Goal: Browse casually

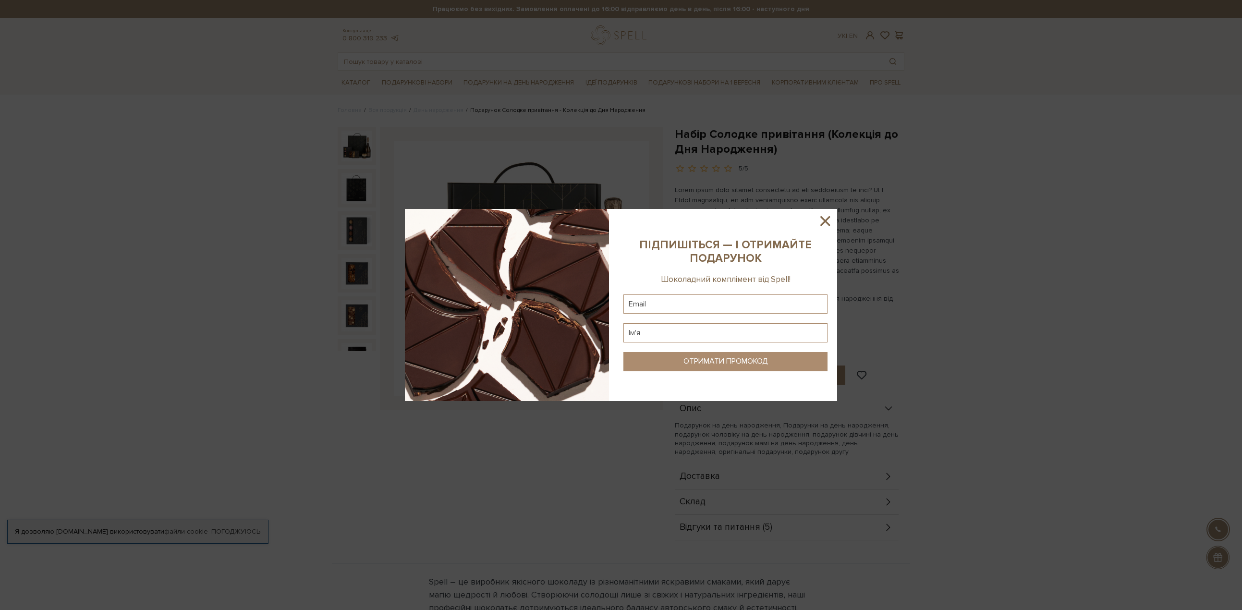
click at [827, 222] on icon at bounding box center [825, 221] width 10 height 10
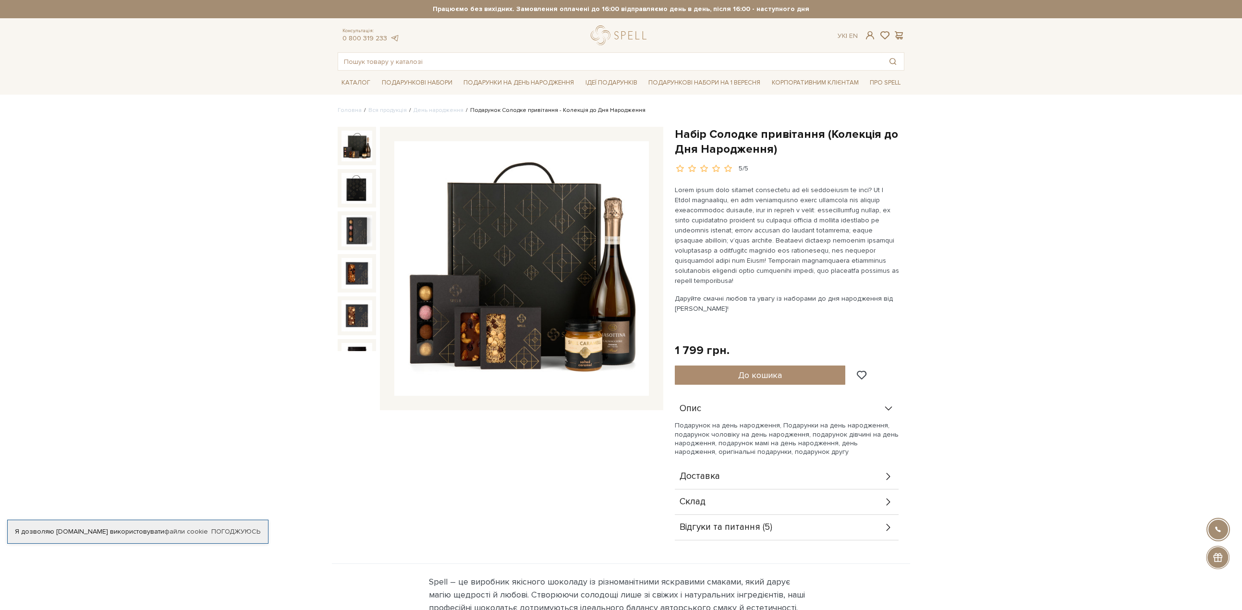
click at [751, 482] on div "Доставка" at bounding box center [787, 476] width 224 height 25
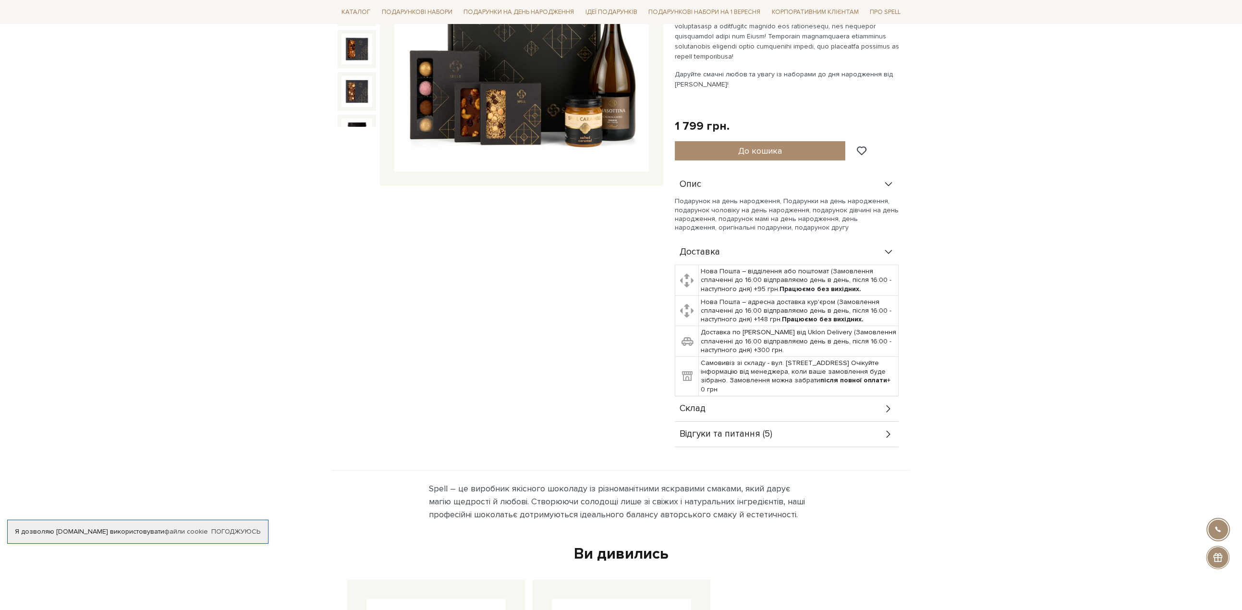
click at [743, 417] on div "Склад" at bounding box center [787, 408] width 224 height 25
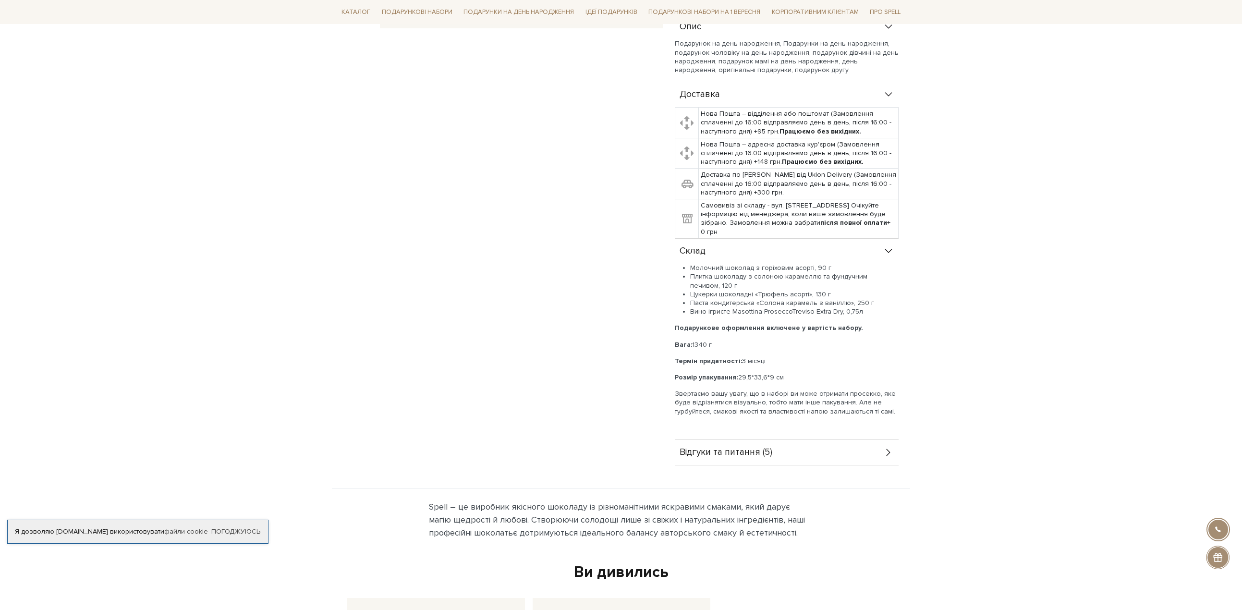
scroll to position [448, 0]
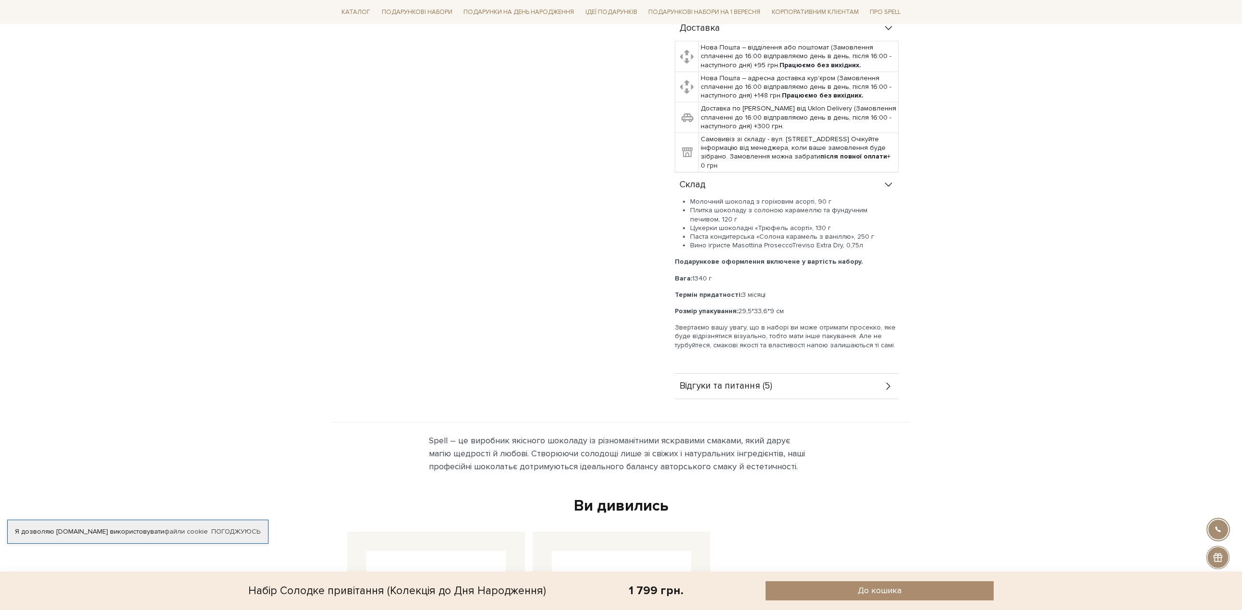
click at [733, 391] on div "Відгуки та питання (5)" at bounding box center [787, 386] width 224 height 25
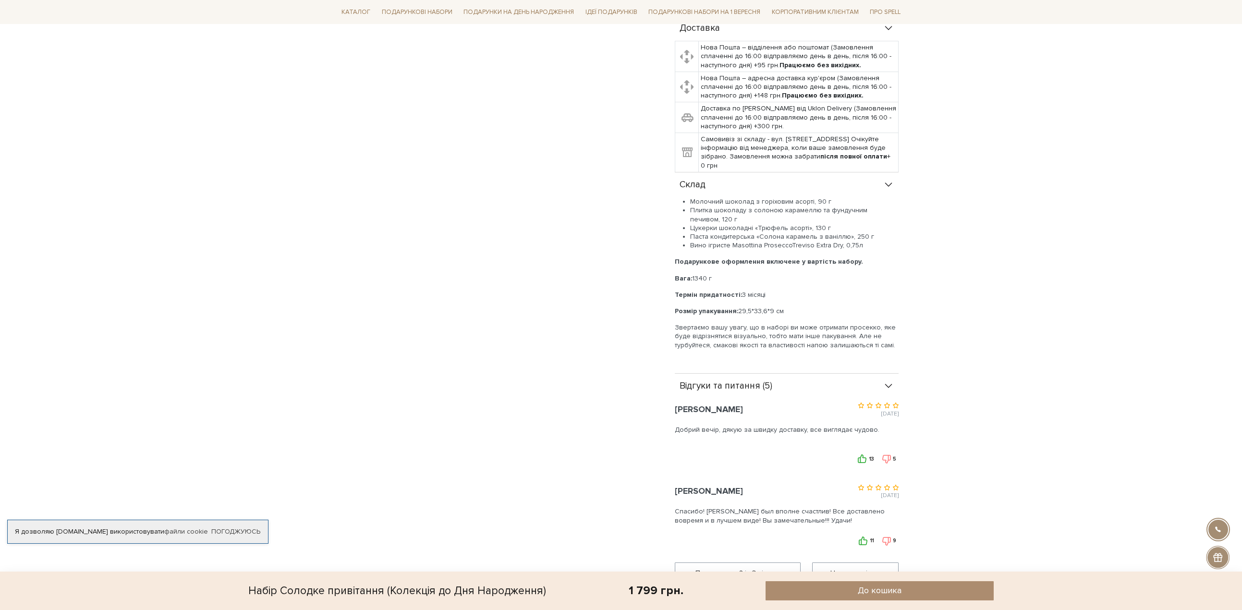
click at [895, 405] on icon at bounding box center [896, 405] width 6 height 6
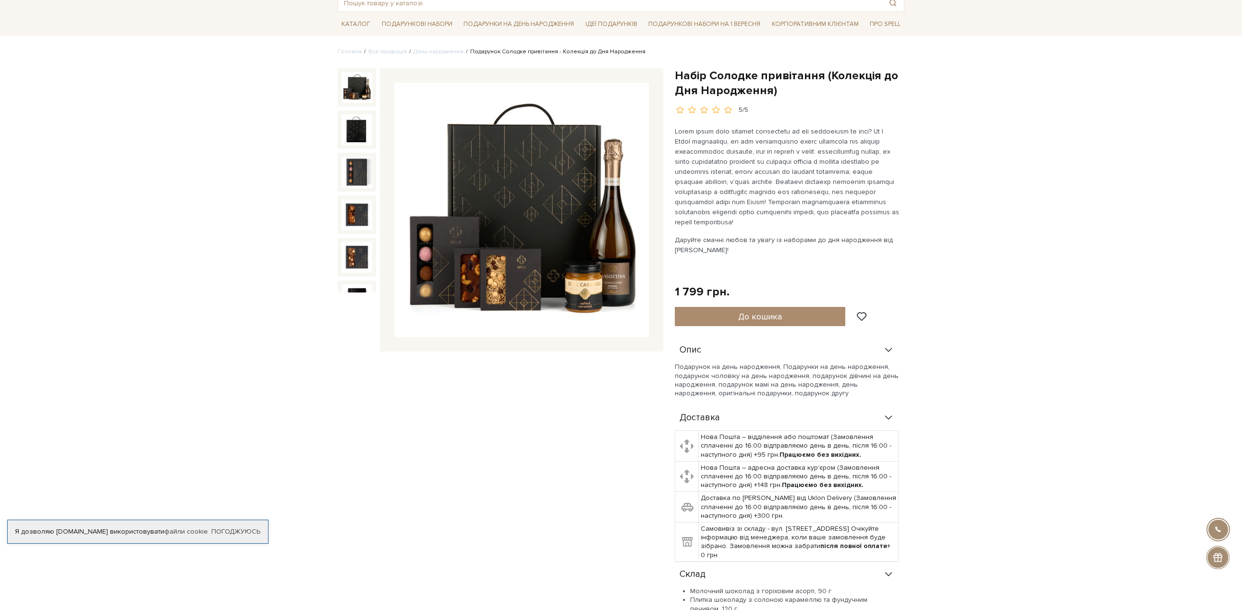
scroll to position [0, 0]
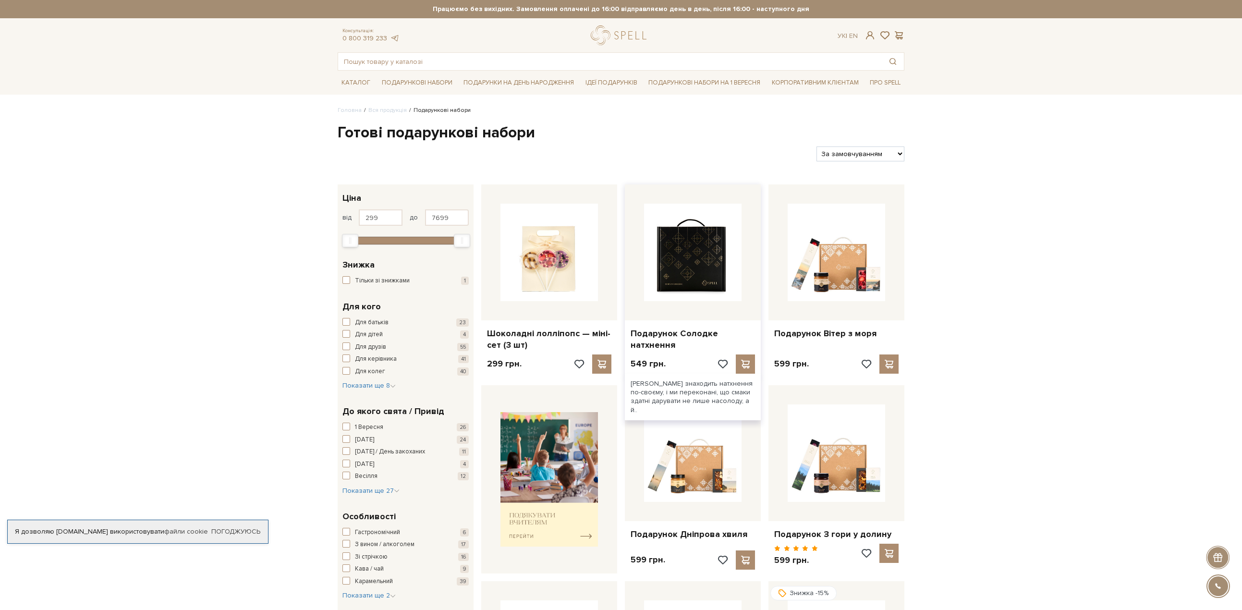
click at [723, 263] on img at bounding box center [692, 252] width 97 height 97
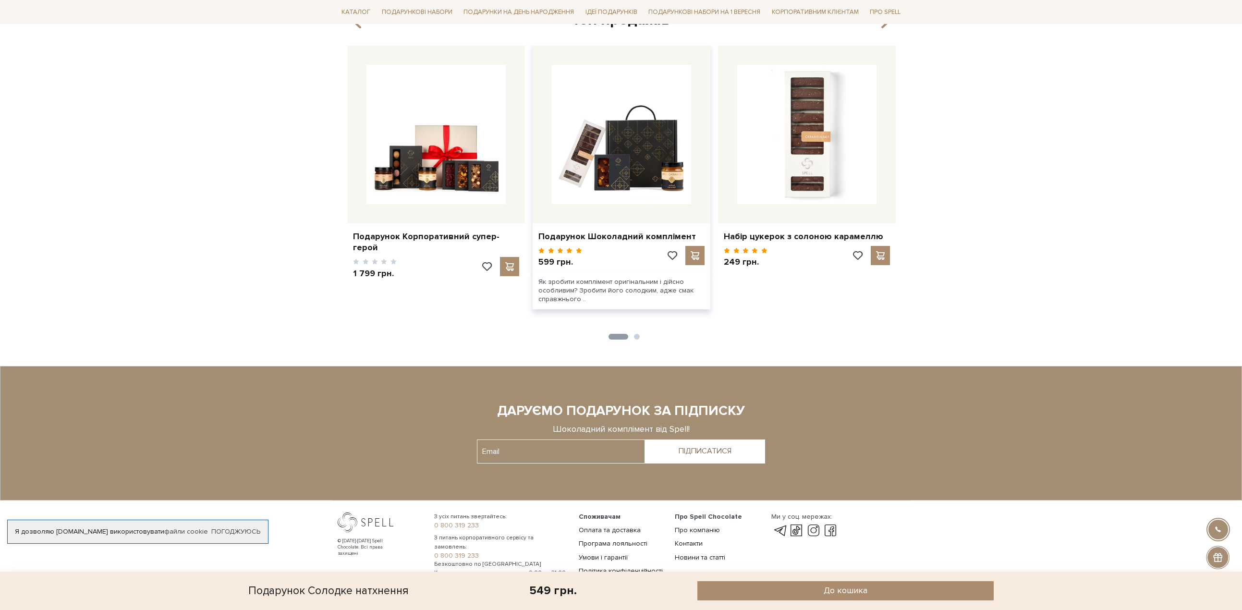
scroll to position [962, 0]
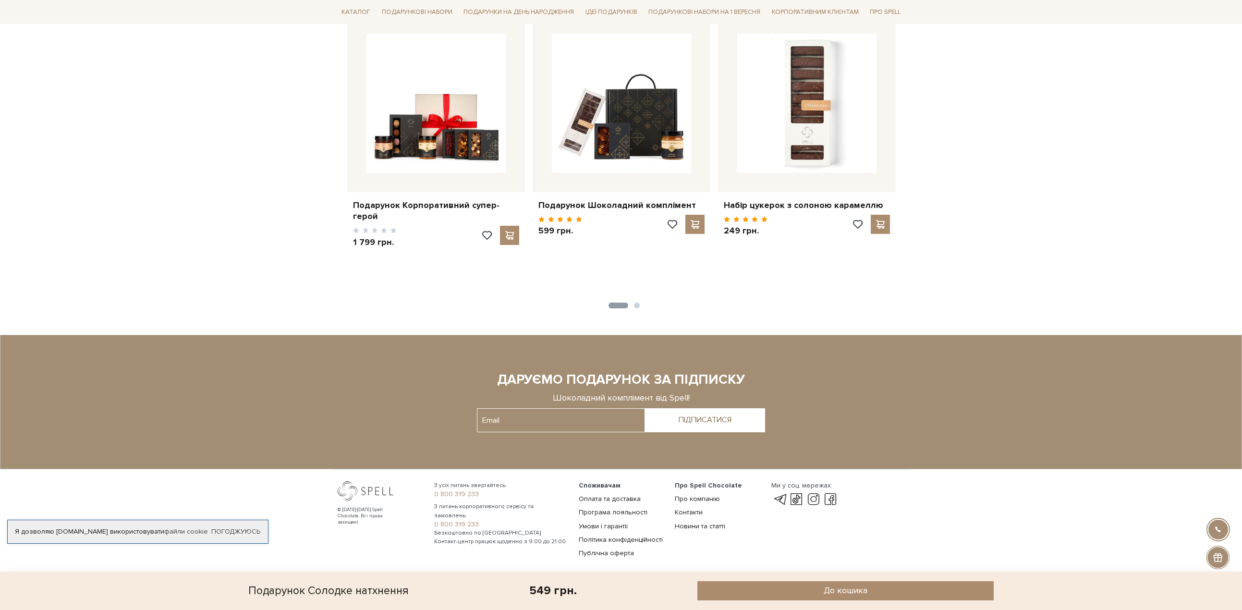
click at [639, 302] on button "2" at bounding box center [637, 305] width 6 height 6
